Goal: Task Accomplishment & Management: Manage account settings

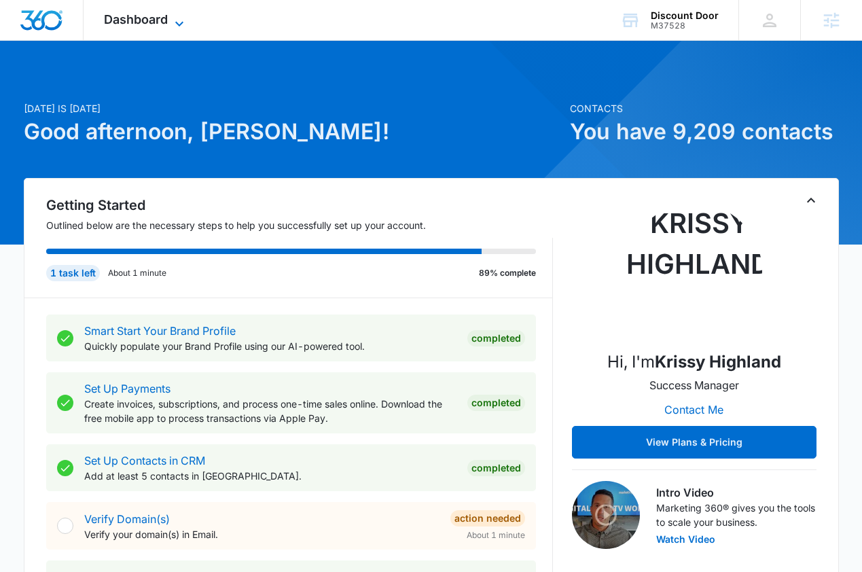
click at [162, 16] on span "Dashboard" at bounding box center [136, 19] width 64 height 14
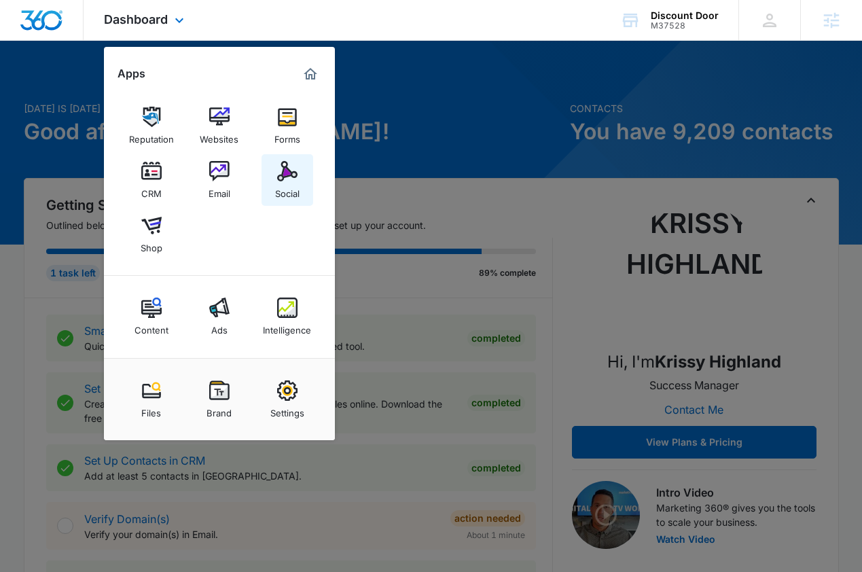
click at [284, 170] on img at bounding box center [287, 171] width 20 height 20
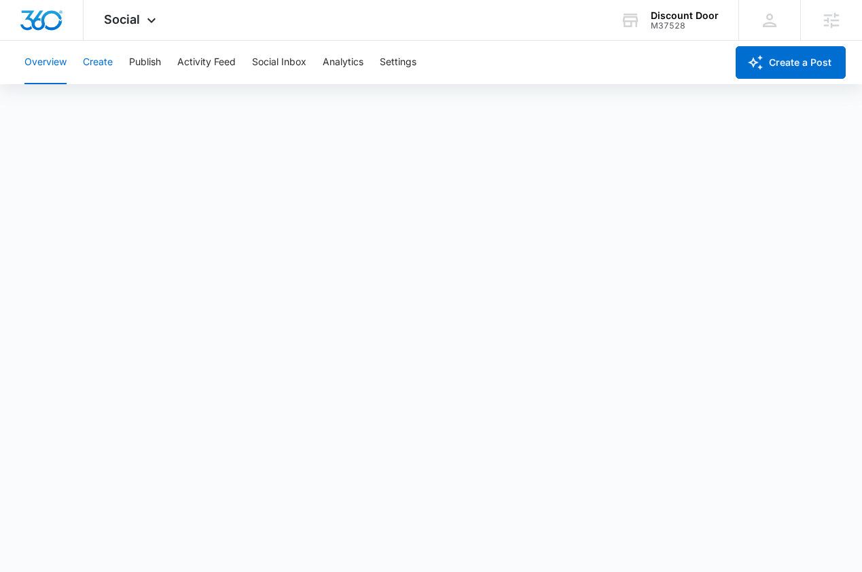
click at [104, 65] on button "Create" at bounding box center [98, 62] width 30 height 43
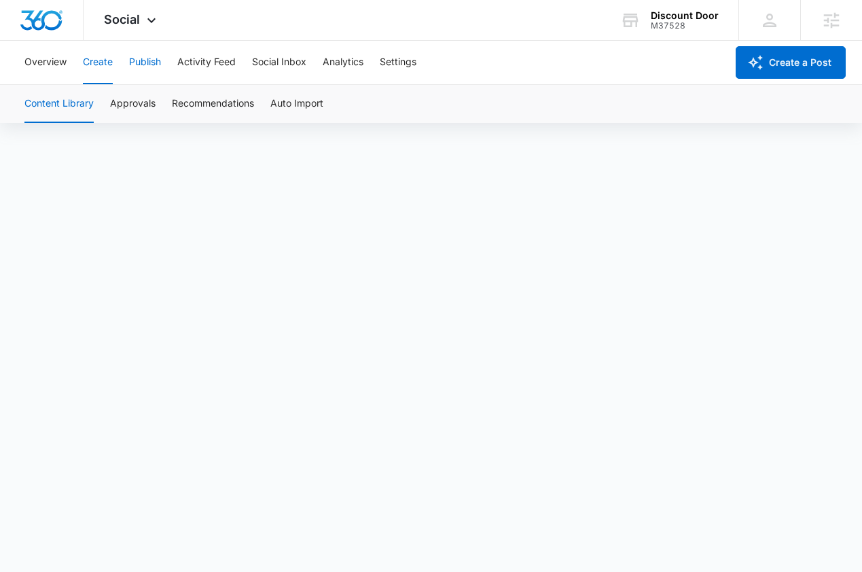
click at [147, 67] on button "Publish" at bounding box center [145, 62] width 32 height 43
click at [109, 105] on button "Schedules" at bounding box center [104, 104] width 46 height 38
click at [135, 19] on span "Social" at bounding box center [122, 19] width 36 height 14
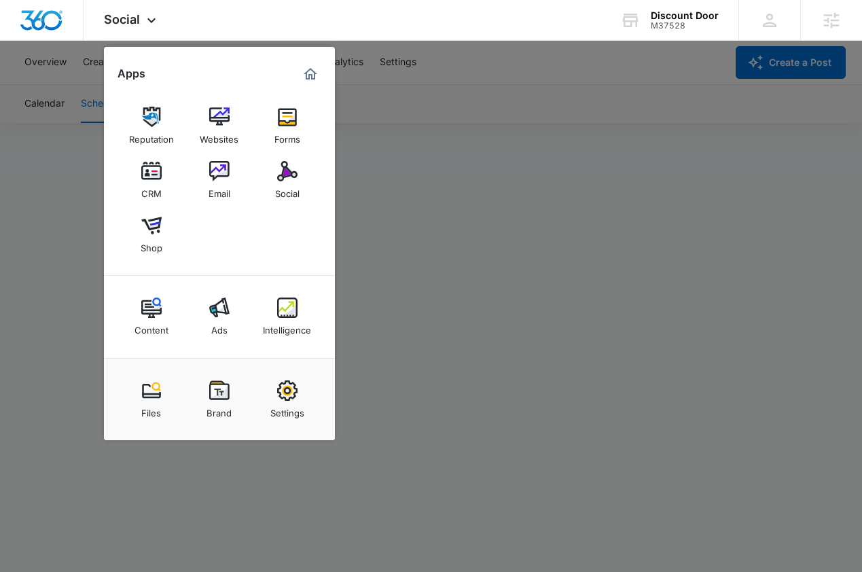
click at [500, 225] on div at bounding box center [431, 286] width 862 height 572
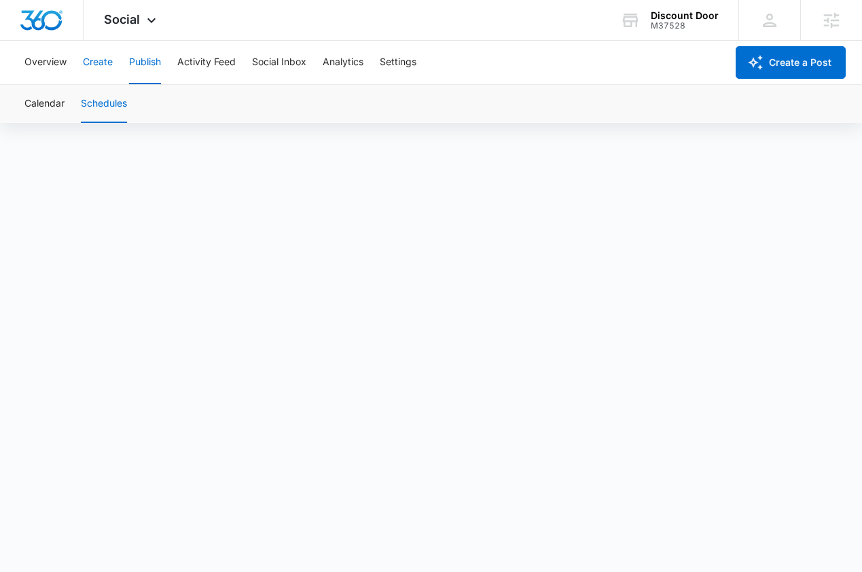
click at [109, 58] on button "Create" at bounding box center [98, 62] width 30 height 43
click at [145, 26] on icon at bounding box center [151, 24] width 16 height 16
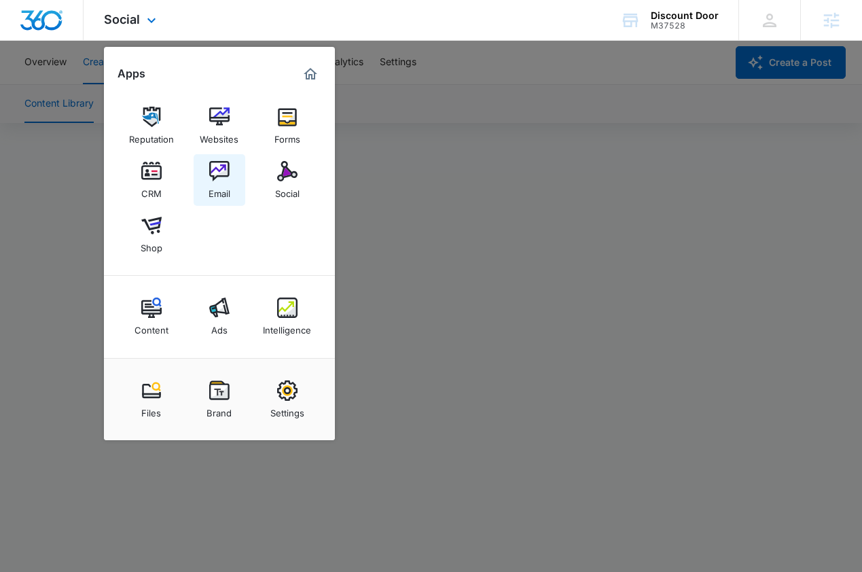
click at [221, 164] on img at bounding box center [219, 171] width 20 height 20
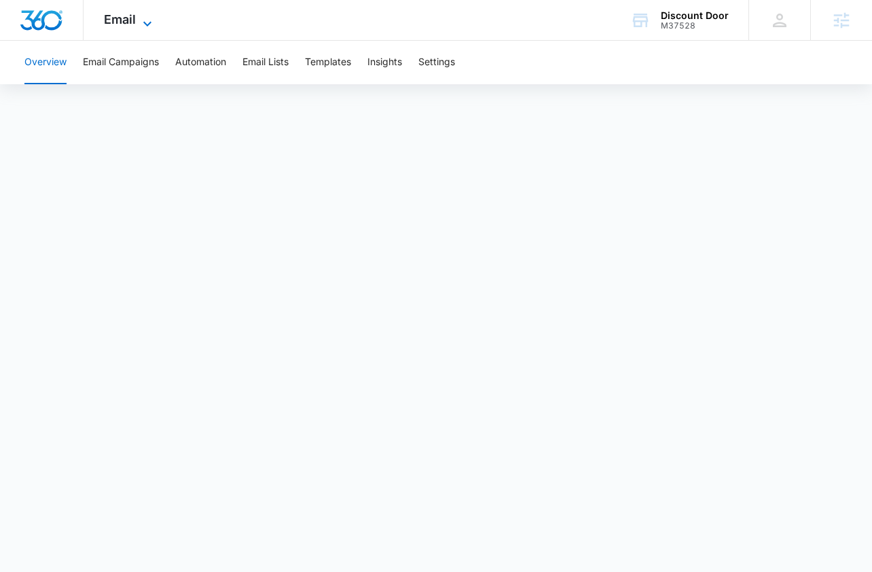
click at [134, 22] on span "Email" at bounding box center [120, 19] width 32 height 14
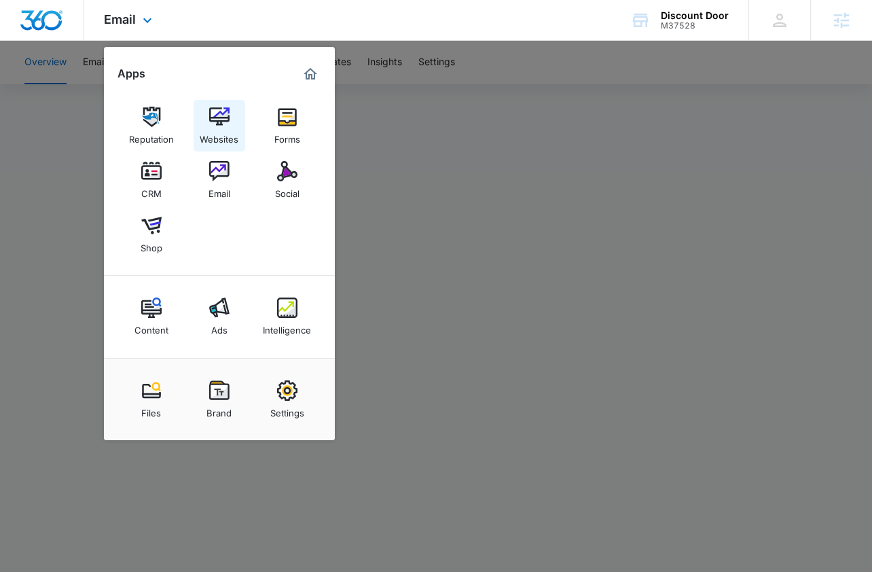
click at [216, 124] on img at bounding box center [219, 117] width 20 height 20
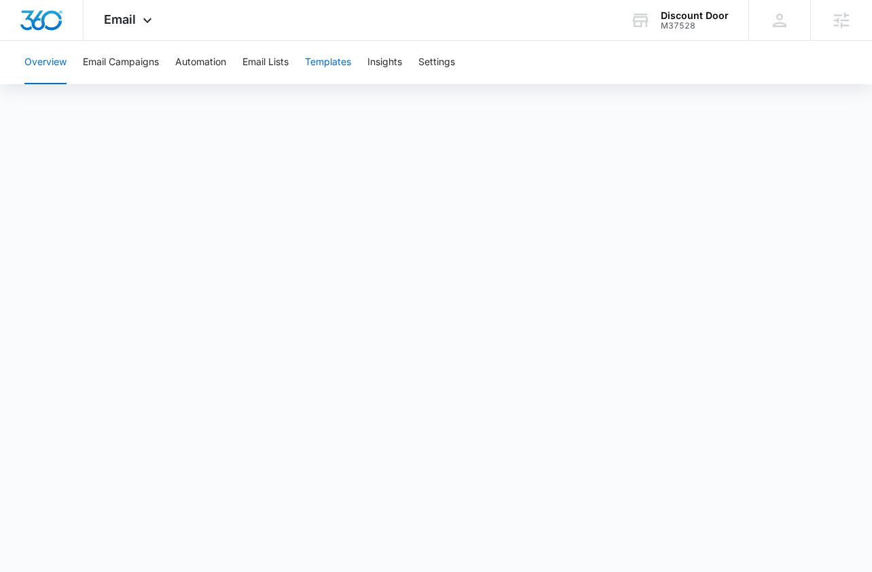
click at [329, 59] on button "Templates" at bounding box center [328, 62] width 46 height 43
click at [142, 30] on div "Email Apps Reputation Websites Forms CRM Email Social Shop Content Ads Intellig…" at bounding box center [130, 20] width 92 height 40
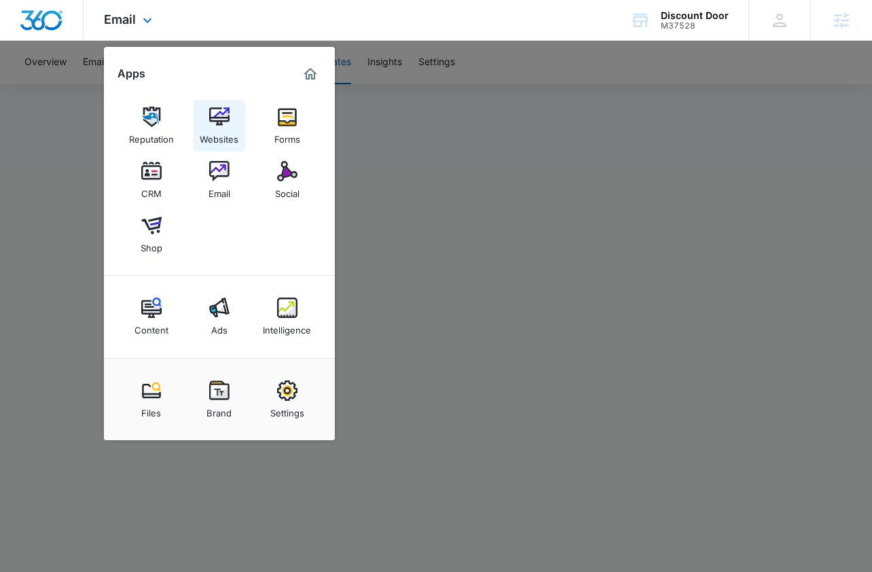
click at [229, 120] on img at bounding box center [219, 117] width 20 height 20
